Goal: Information Seeking & Learning: Learn about a topic

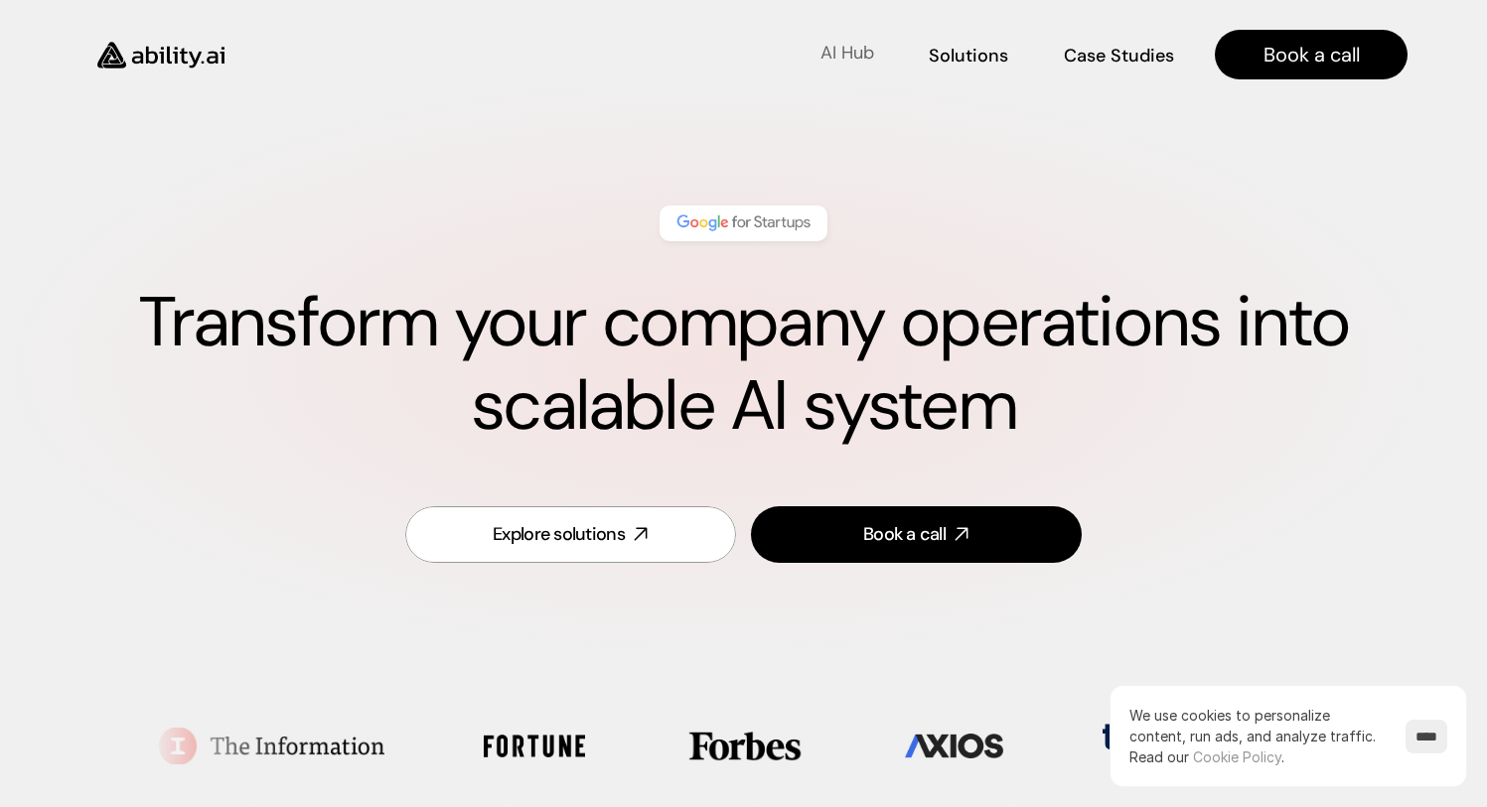
click at [871, 52] on p "AI Hub" at bounding box center [847, 53] width 54 height 25
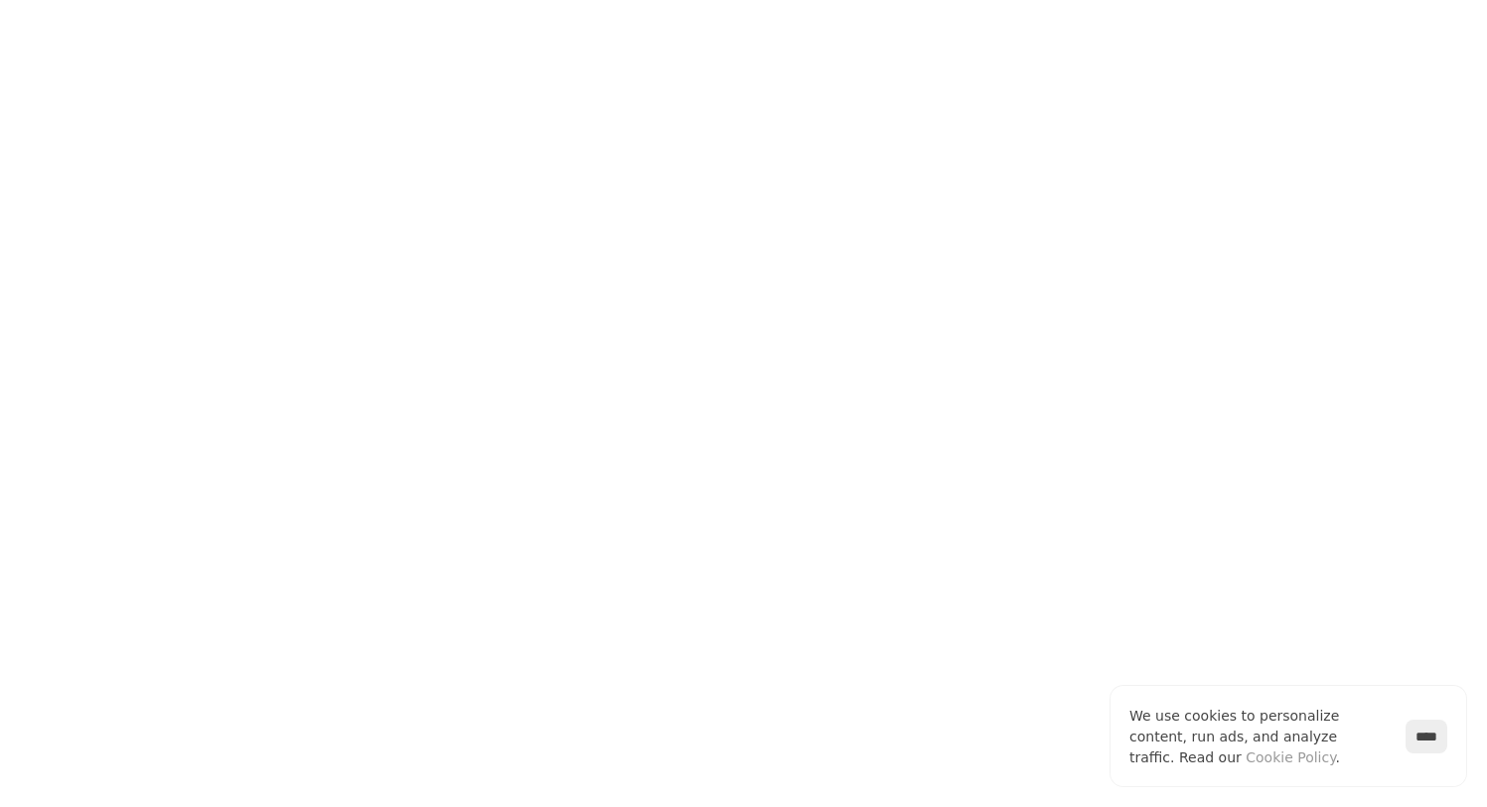
scroll to position [10, 0]
click at [1428, 739] on input "****" at bounding box center [1426, 737] width 42 height 34
